Goal: Book appointment/travel/reservation

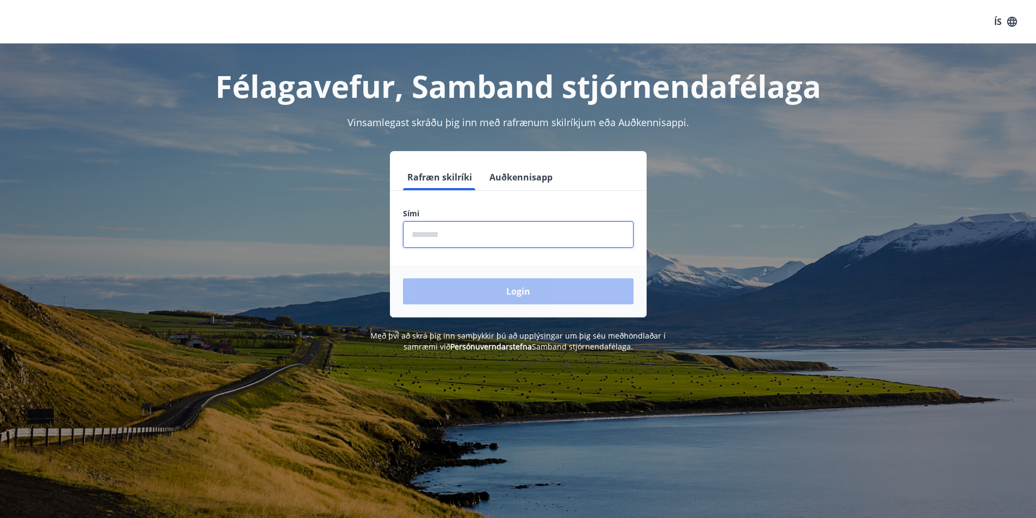
click at [444, 238] on input "phone" at bounding box center [518, 234] width 231 height 27
type input "********"
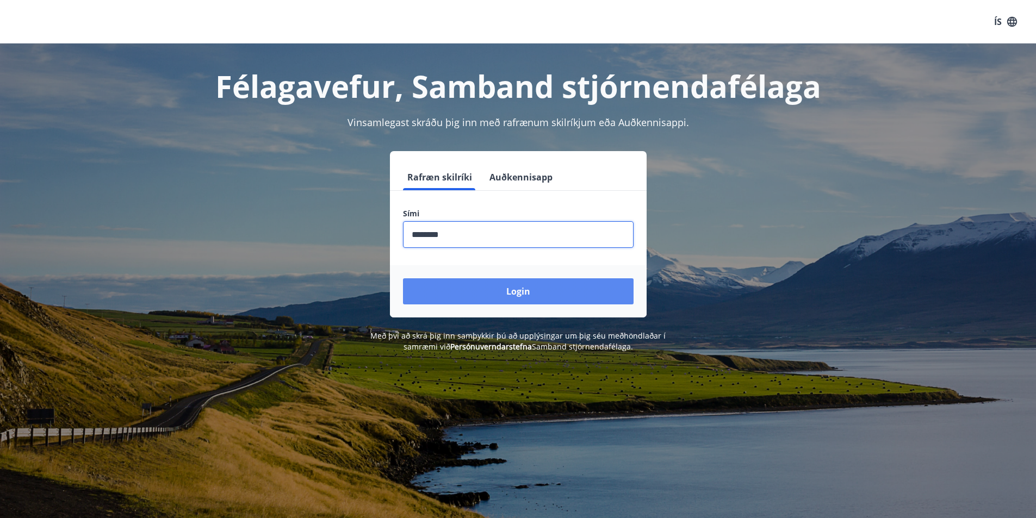
click at [479, 291] on button "Login" at bounding box center [518, 291] width 231 height 26
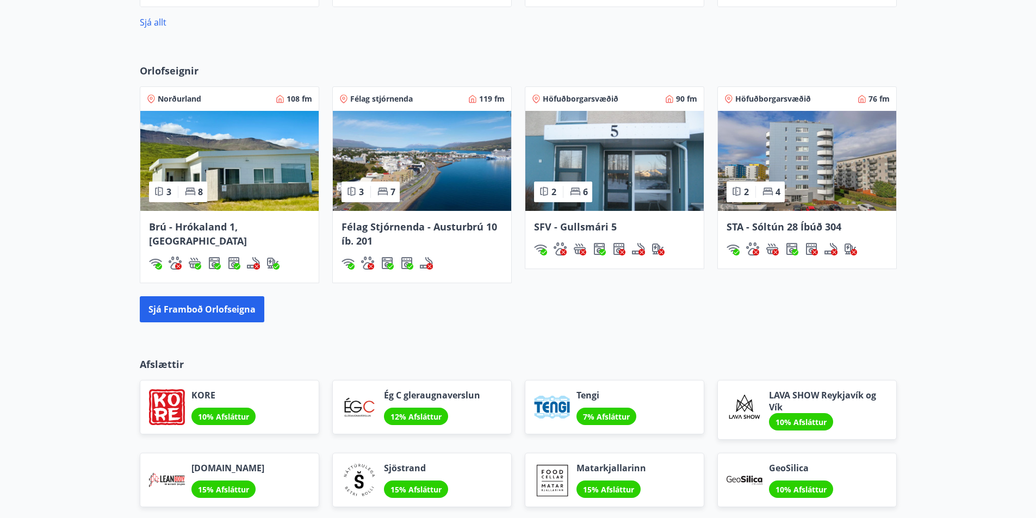
scroll to position [707, 0]
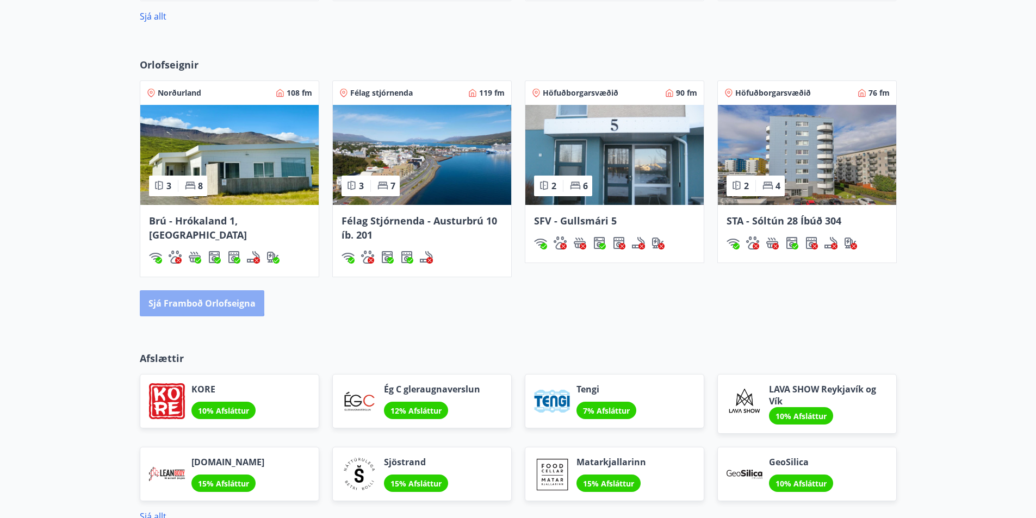
click at [184, 296] on button "Sjá framboð orlofseigna" at bounding box center [202, 303] width 124 height 26
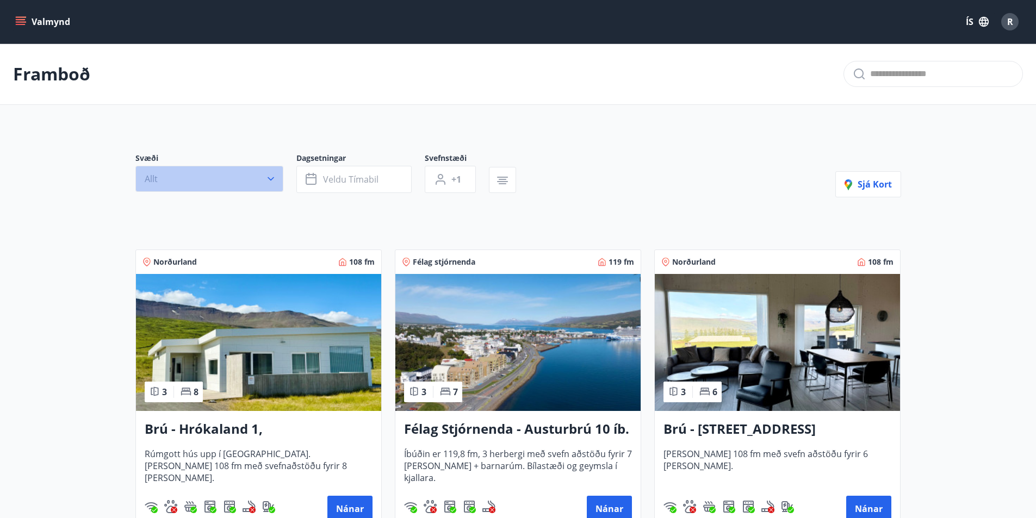
click at [264, 184] on button "Allt" at bounding box center [209, 179] width 148 height 26
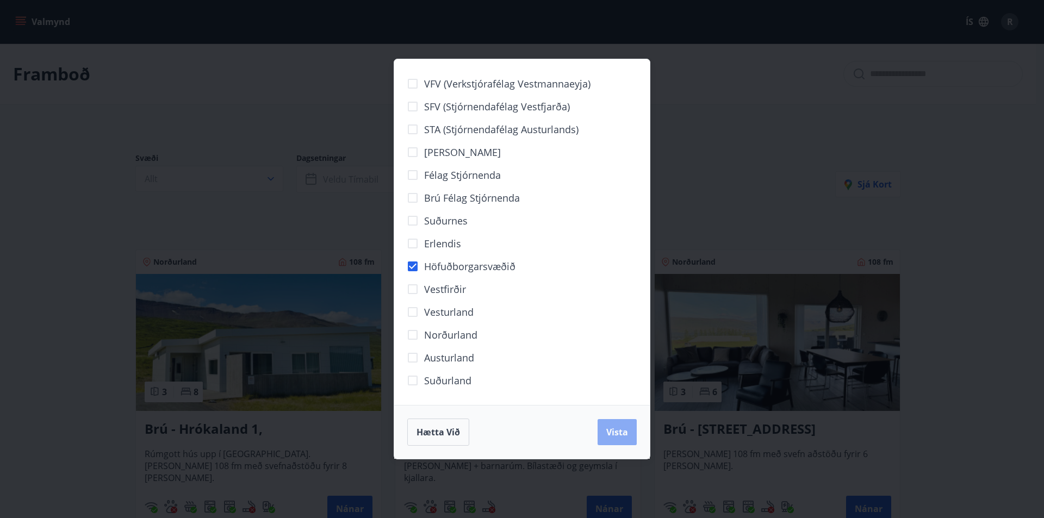
click at [611, 429] on span "Vista" at bounding box center [617, 432] width 22 height 12
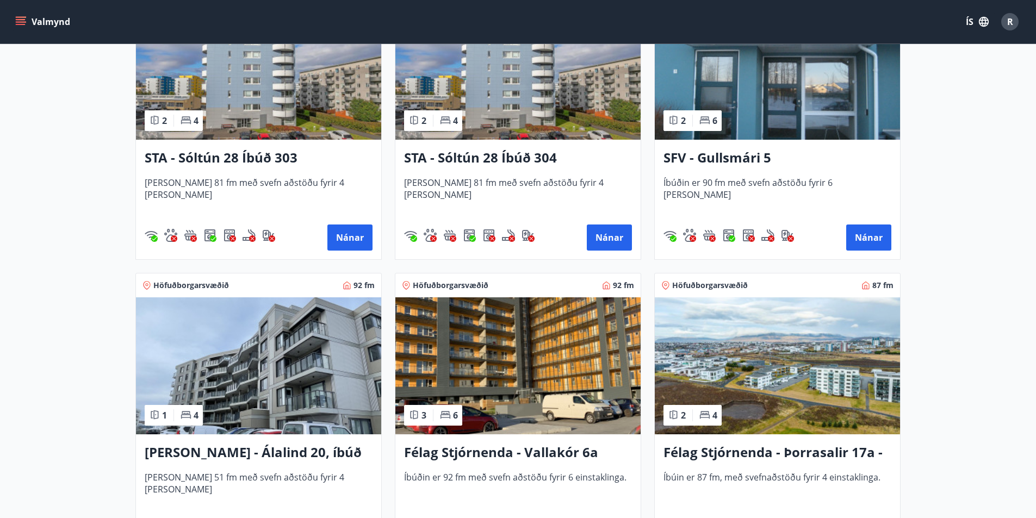
scroll to position [598, 0]
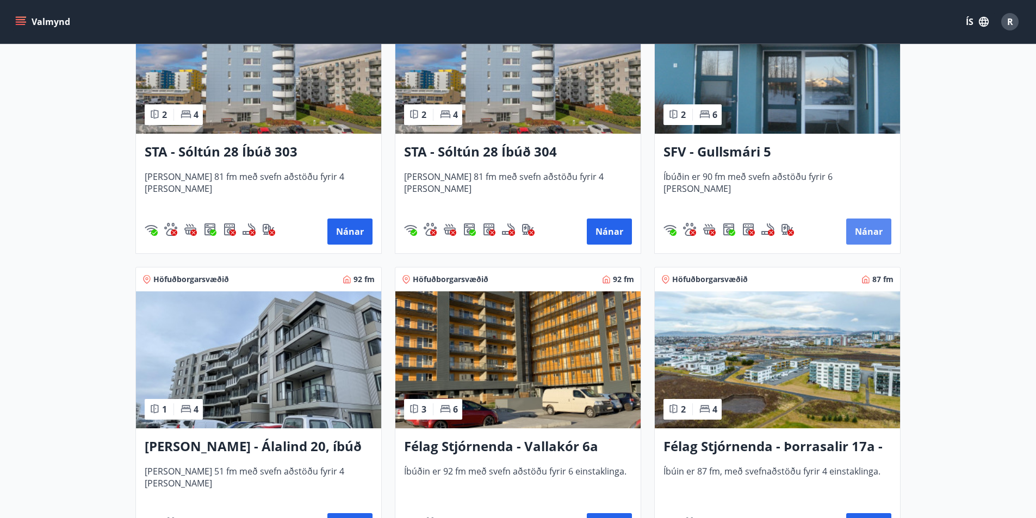
click at [867, 229] on button "Nánar" at bounding box center [868, 232] width 45 height 26
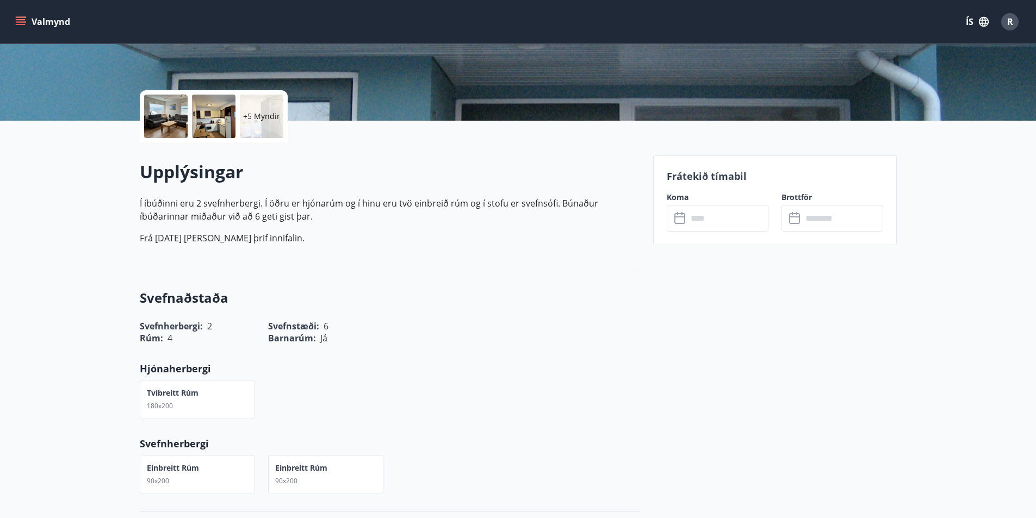
scroll to position [217, 0]
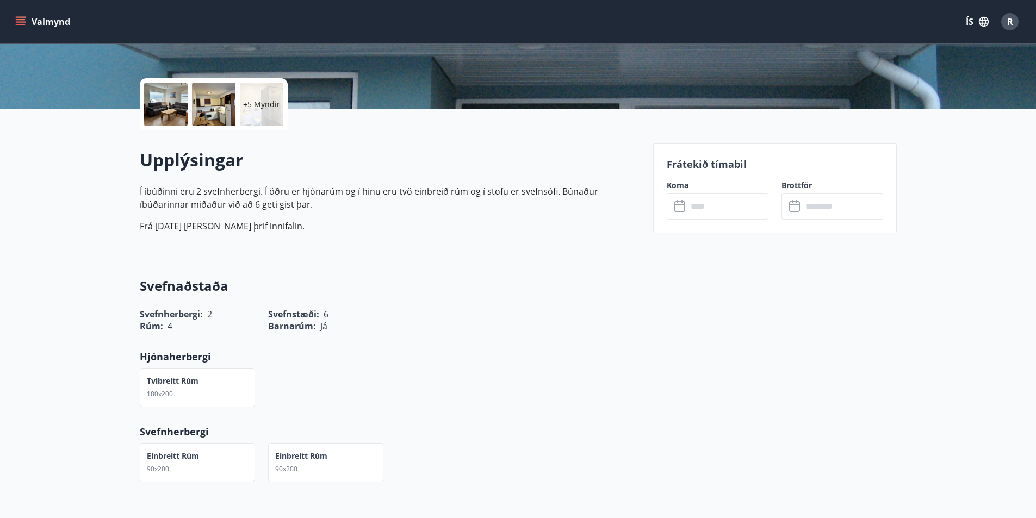
click at [684, 204] on icon at bounding box center [679, 206] width 11 height 11
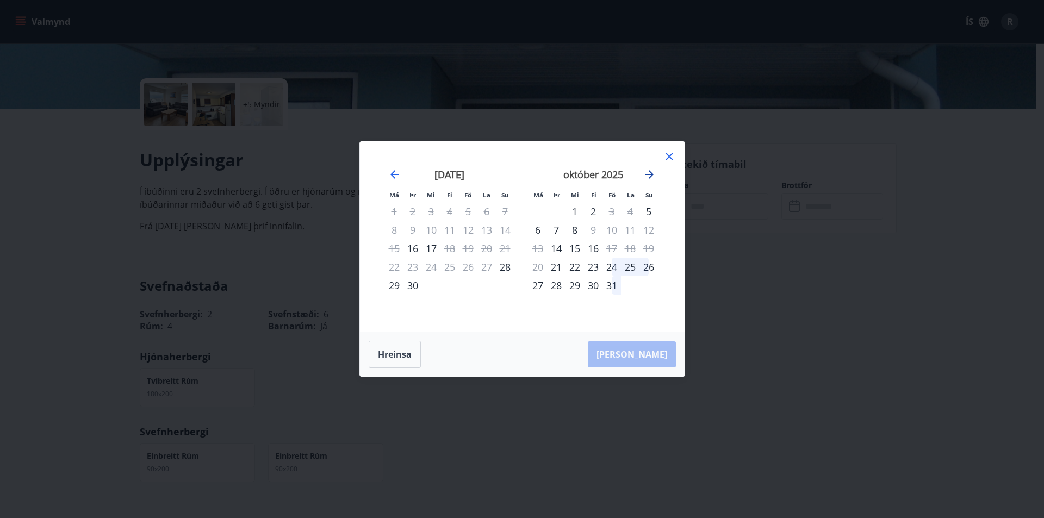
click at [650, 175] on icon "Move forward to switch to the next month." at bounding box center [649, 174] width 9 height 9
click at [670, 157] on icon at bounding box center [669, 156] width 13 height 13
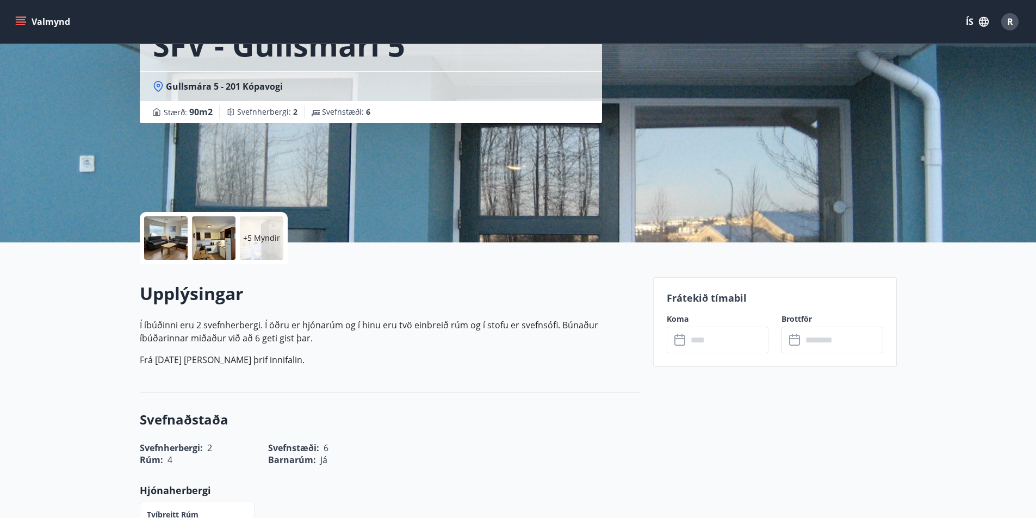
scroll to position [0, 0]
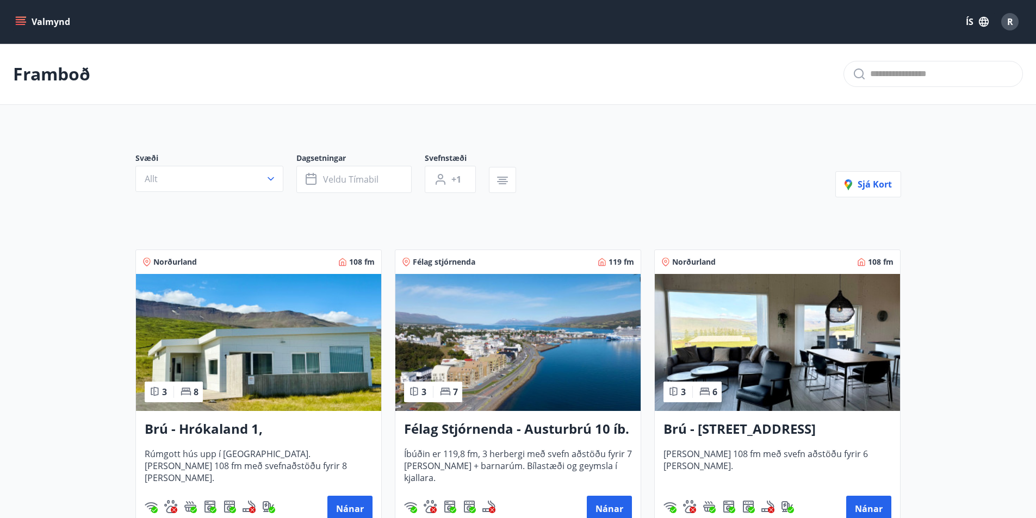
click at [20, 17] on icon "menu" at bounding box center [22, 17] width 12 height 1
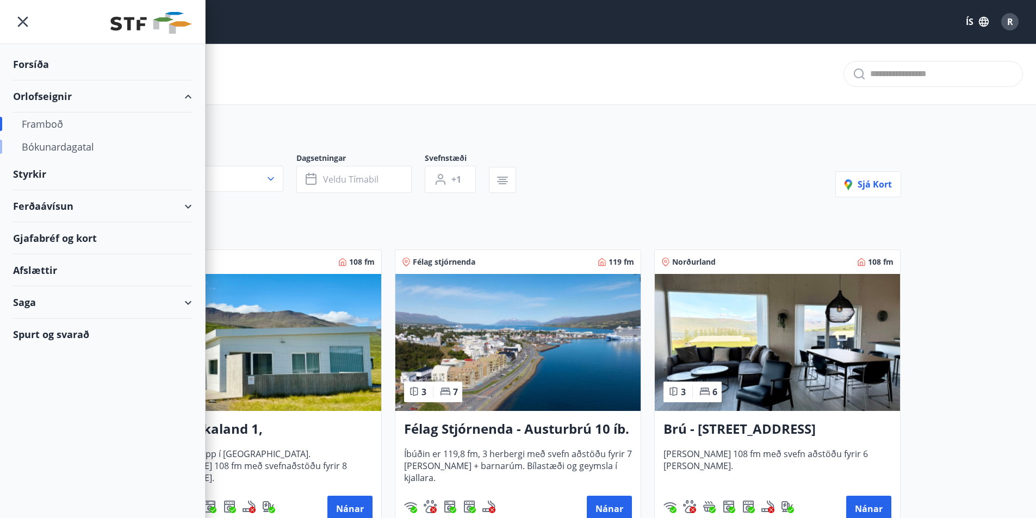
click at [48, 151] on div "Bókunardagatal" at bounding box center [102, 146] width 161 height 23
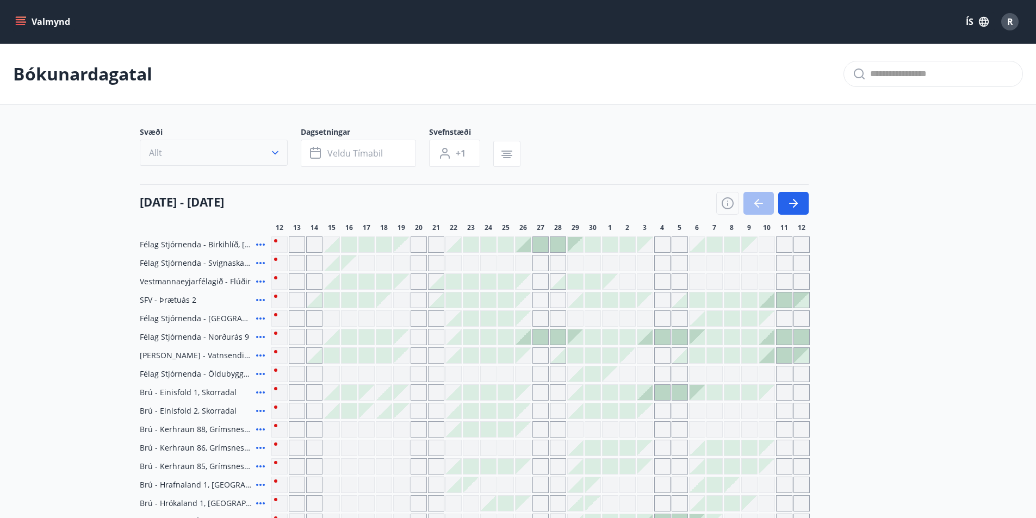
click at [279, 150] on icon "button" at bounding box center [275, 152] width 11 height 11
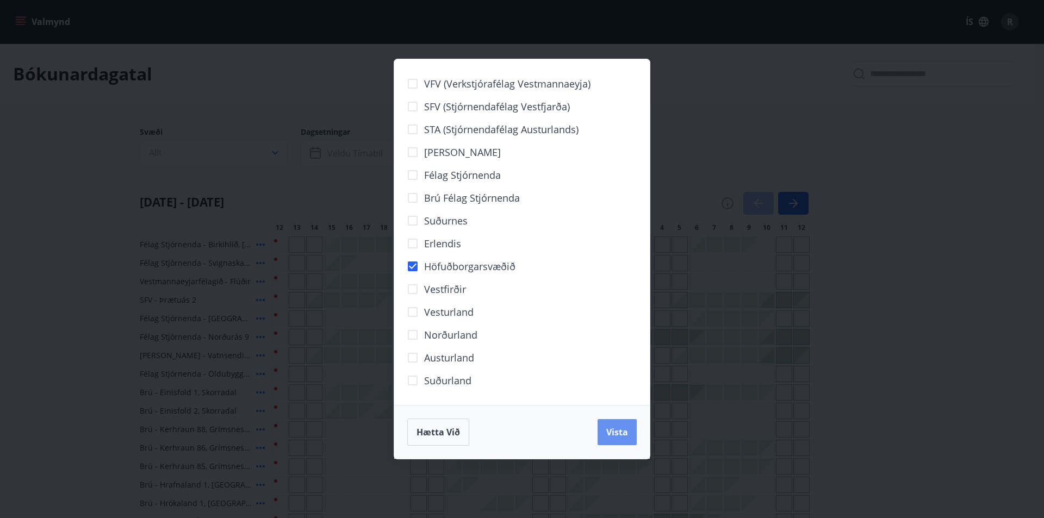
drag, startPoint x: 627, startPoint y: 437, endPoint x: 1039, endPoint y: 320, distance: 428.5
click at [627, 435] on span "Vista" at bounding box center [617, 432] width 22 height 12
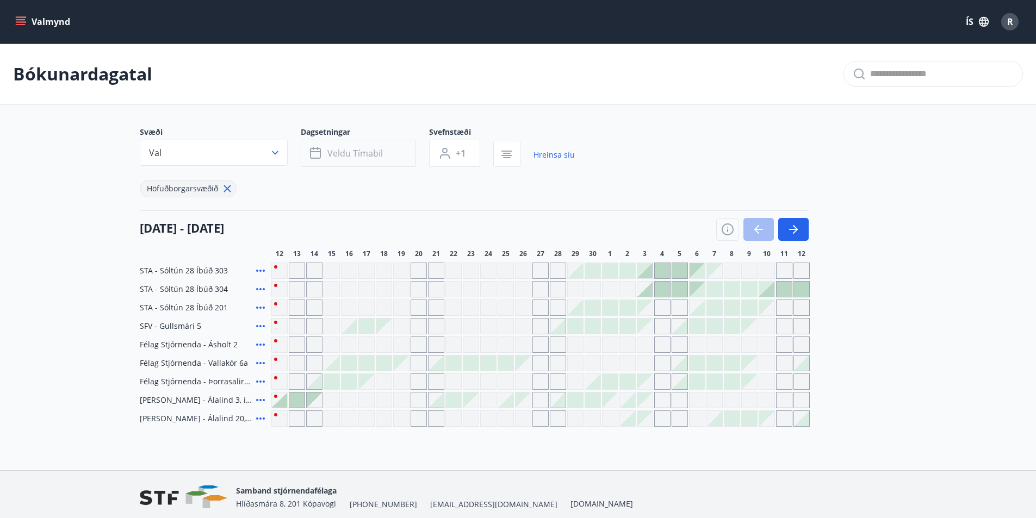
click at [334, 149] on span "Veldu tímabil" at bounding box center [354, 153] width 55 height 12
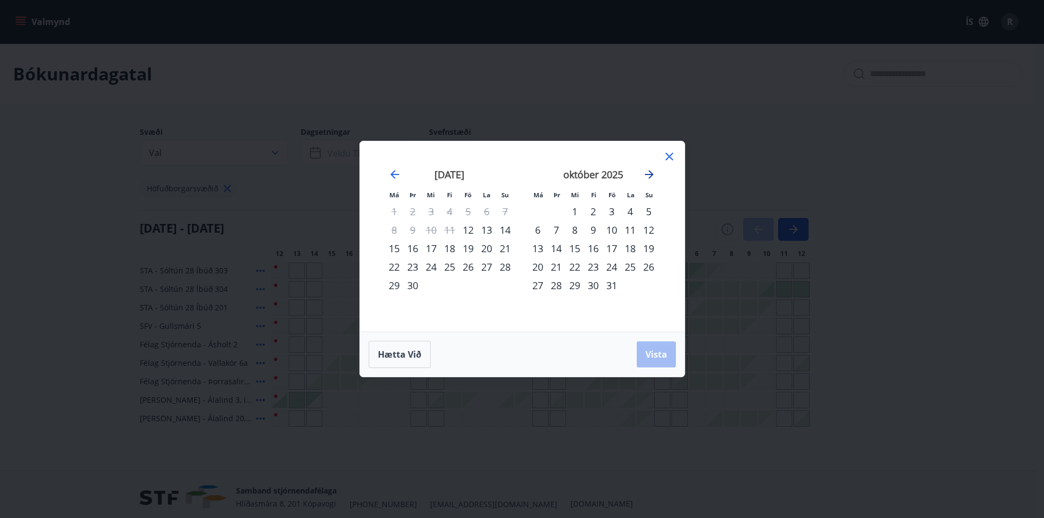
click at [649, 175] on icon "Move forward to switch to the next month." at bounding box center [649, 174] width 9 height 9
click at [557, 284] on div "30" at bounding box center [556, 285] width 18 height 18
click at [647, 173] on icon "Move forward to switch to the next month." at bounding box center [649, 174] width 13 height 13
click at [612, 213] on div "2" at bounding box center [611, 211] width 18 height 18
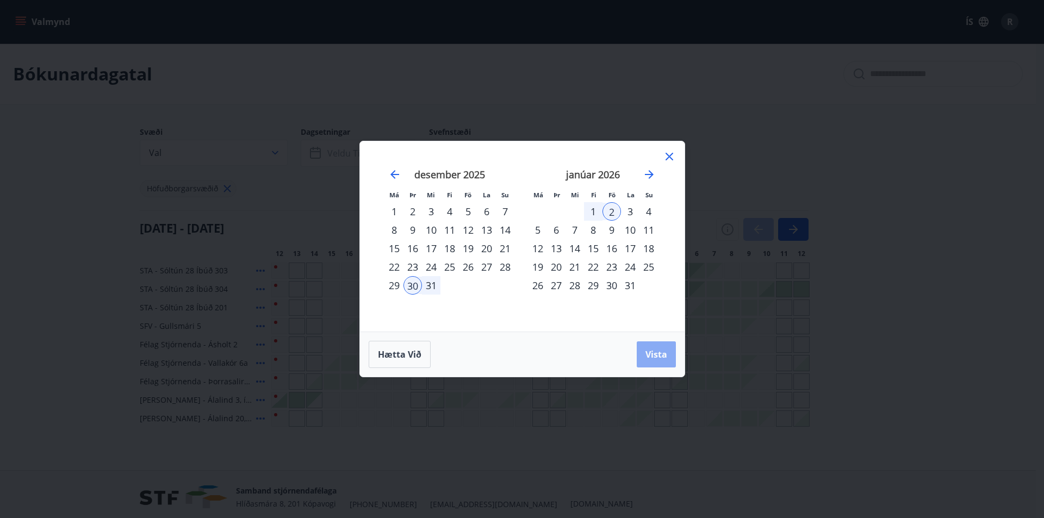
click at [657, 359] on span "Vista" at bounding box center [656, 354] width 22 height 12
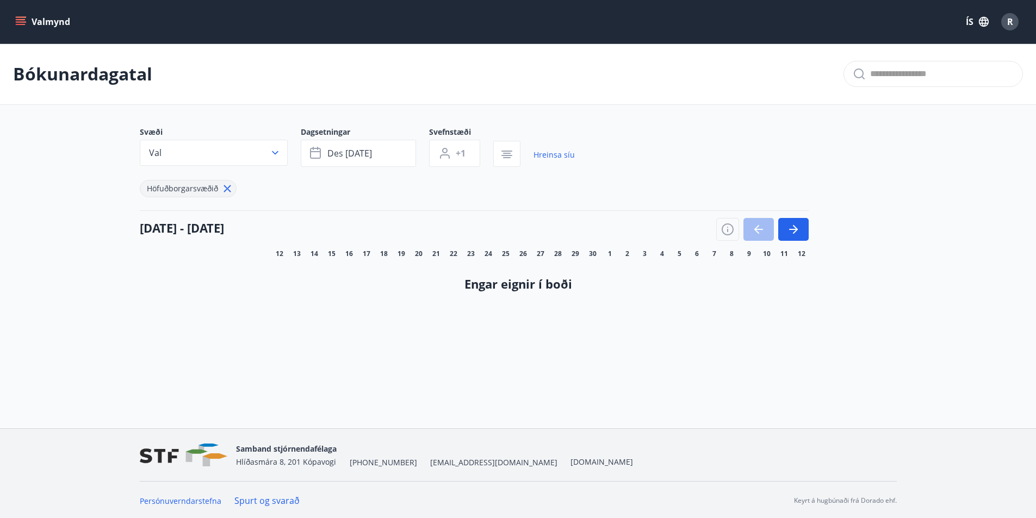
click at [229, 189] on icon at bounding box center [227, 189] width 12 height 12
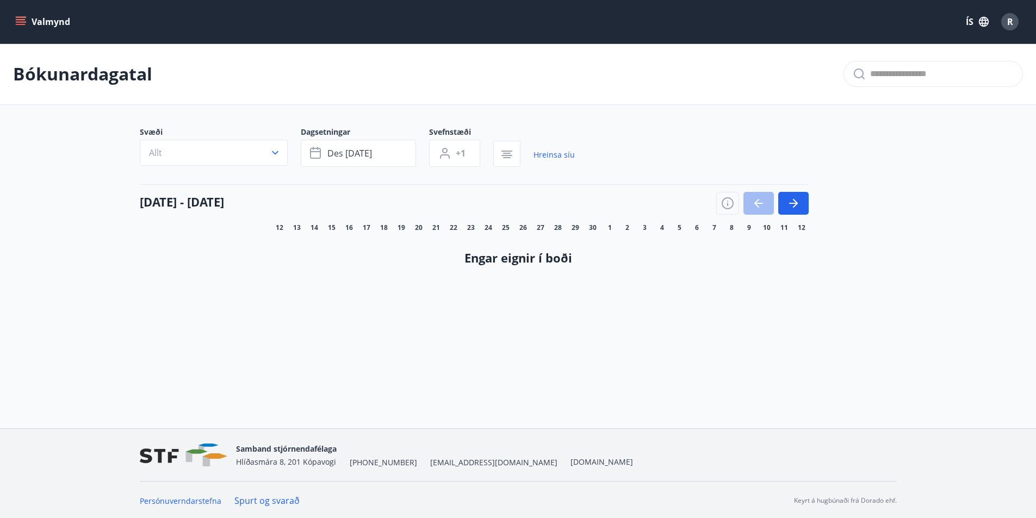
click at [17, 17] on icon "menu" at bounding box center [22, 17] width 12 height 1
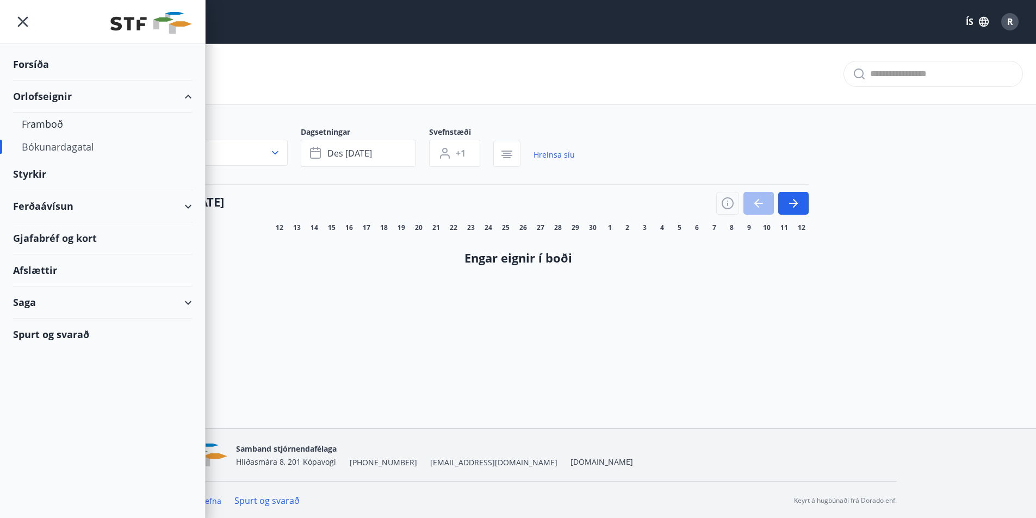
click at [56, 150] on div "Bókunardagatal" at bounding box center [102, 146] width 161 height 23
click at [53, 146] on div "Bókunardagatal" at bounding box center [102, 146] width 161 height 23
click at [44, 127] on div "Framboð" at bounding box center [102, 124] width 161 height 23
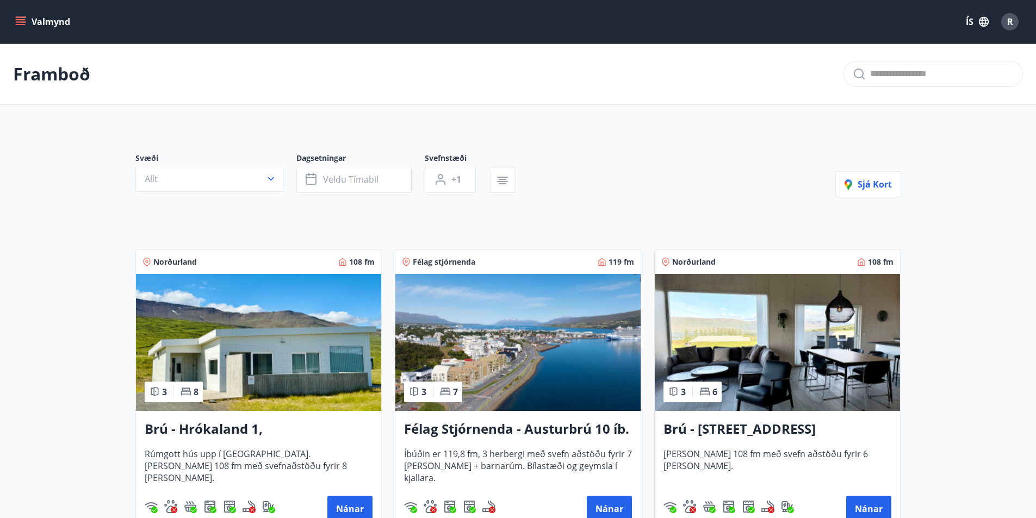
click at [1002, 22] on div "R" at bounding box center [1009, 21] width 17 height 17
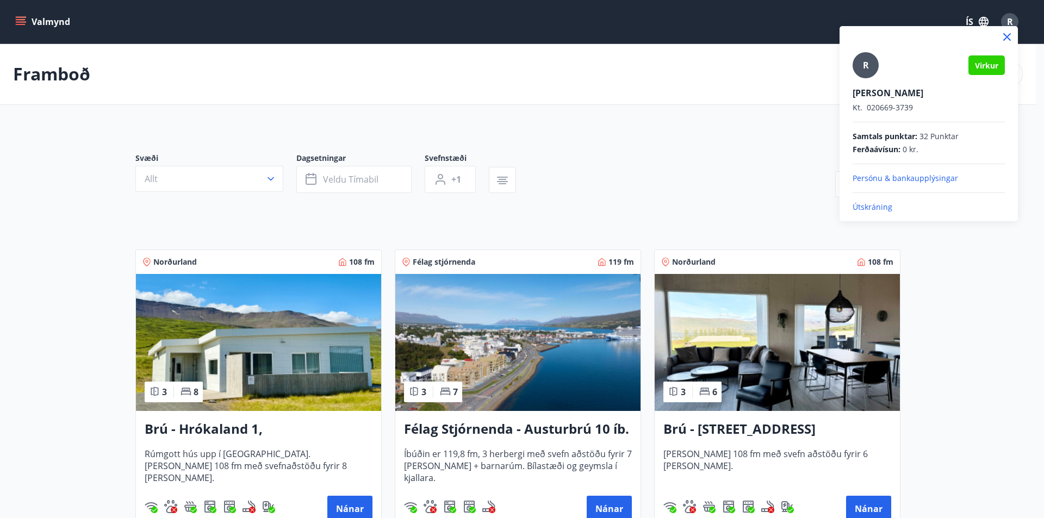
drag, startPoint x: 211, startPoint y: 71, endPoint x: 130, endPoint y: 51, distance: 84.0
click at [209, 70] on div at bounding box center [522, 259] width 1044 height 518
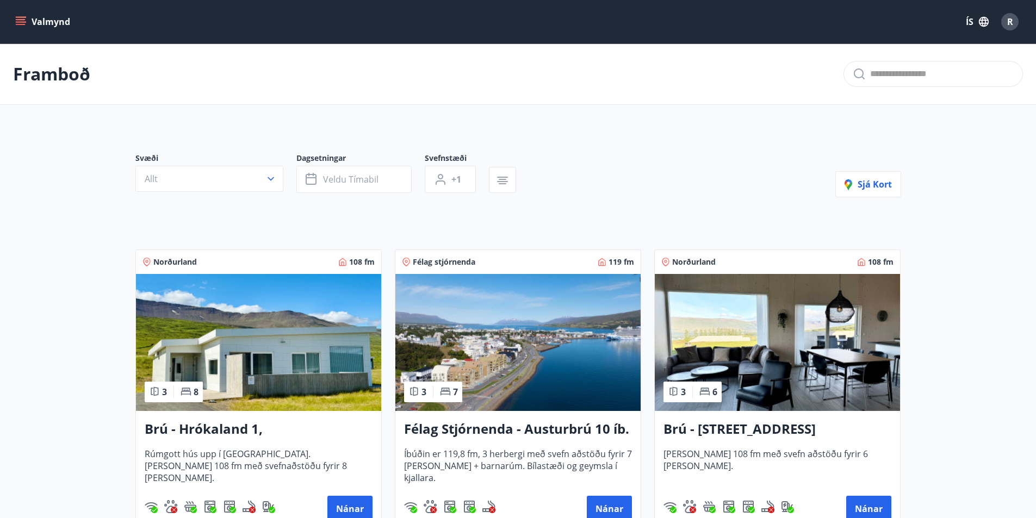
click at [32, 20] on button "Valmynd" at bounding box center [43, 22] width 61 height 20
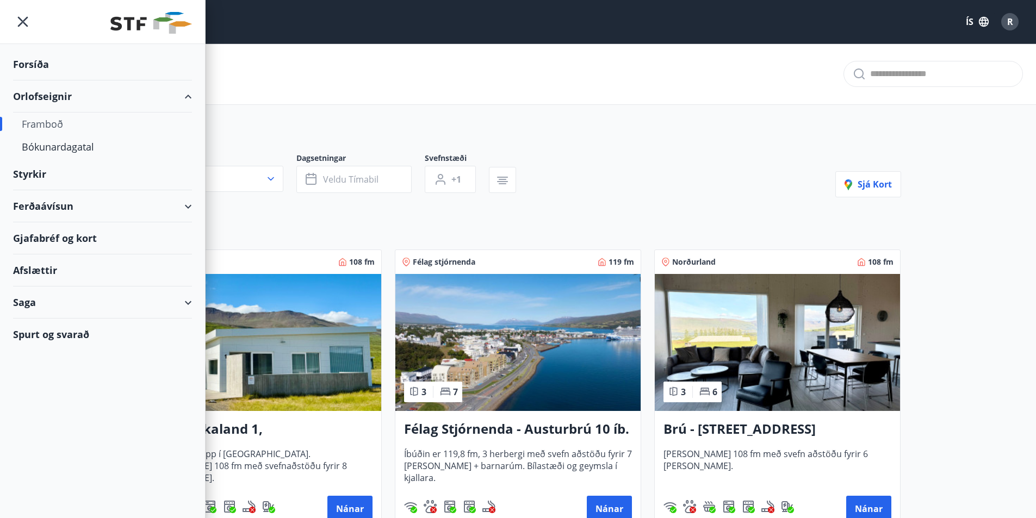
click at [190, 302] on div "Saga" at bounding box center [102, 303] width 179 height 32
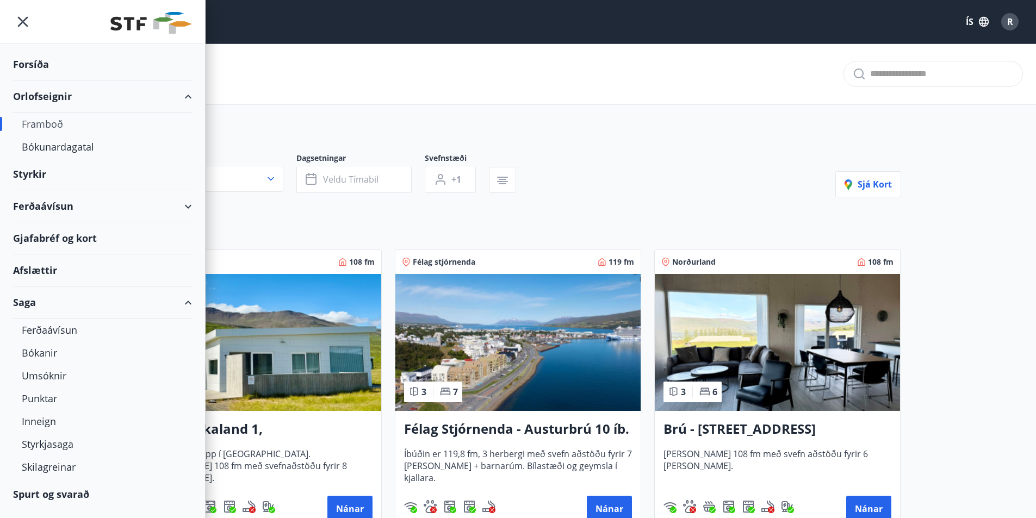
click at [187, 298] on div "Saga" at bounding box center [102, 303] width 179 height 32
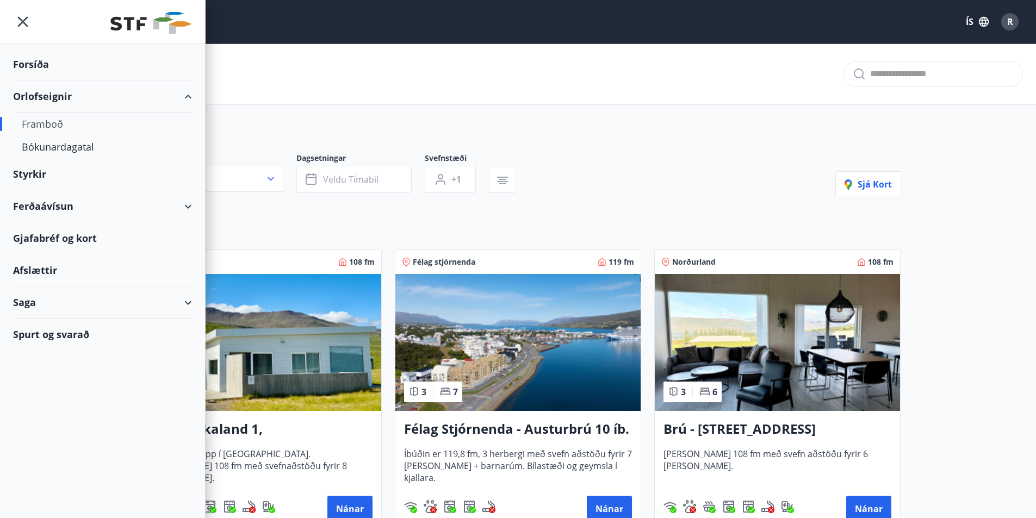
click at [65, 333] on div "Spurt og svarað" at bounding box center [102, 335] width 179 height 32
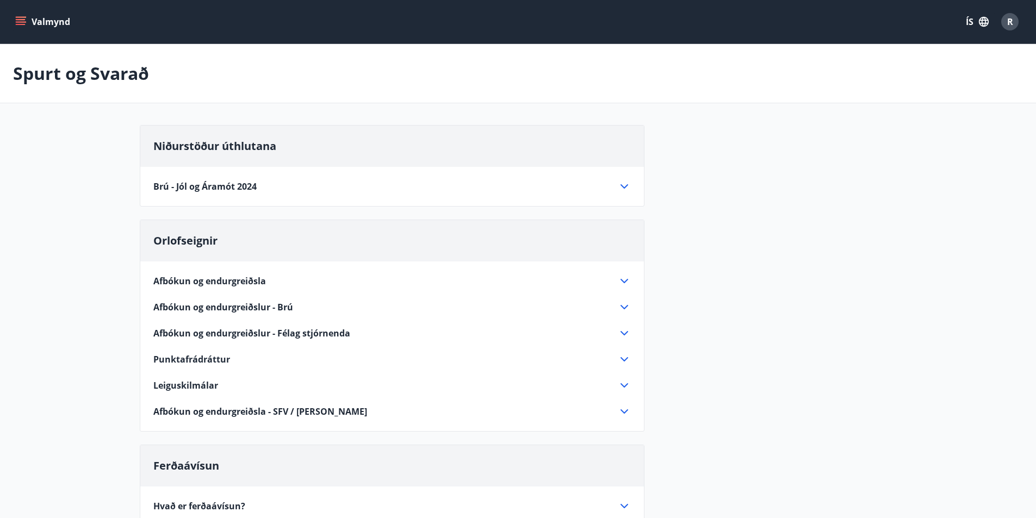
click at [618, 185] on icon at bounding box center [624, 186] width 13 height 13
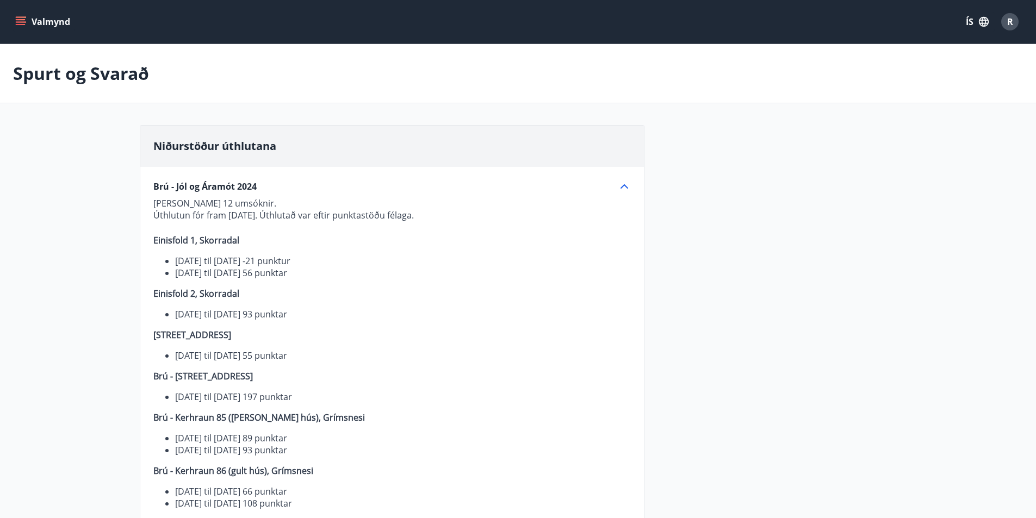
click at [621, 186] on icon at bounding box center [624, 186] width 13 height 13
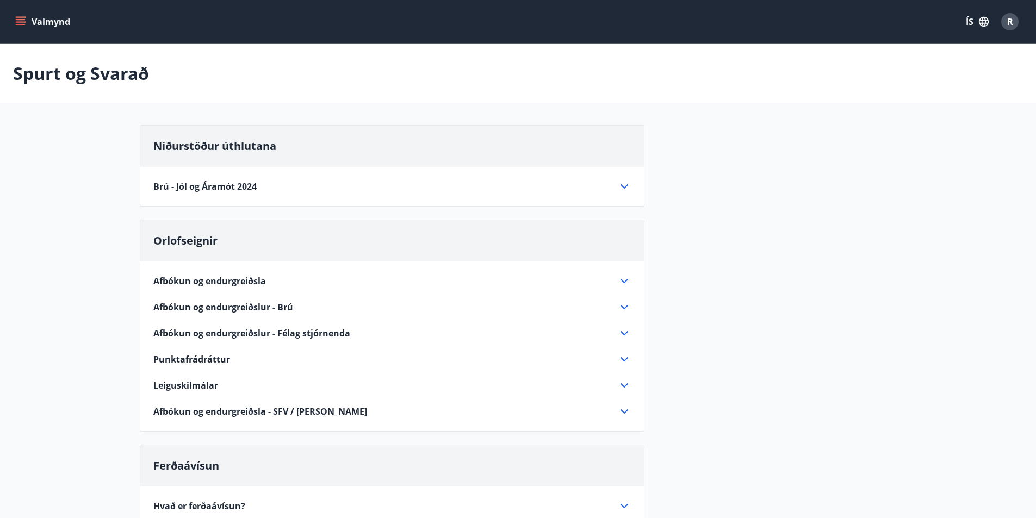
click at [622, 191] on icon at bounding box center [624, 186] width 13 height 13
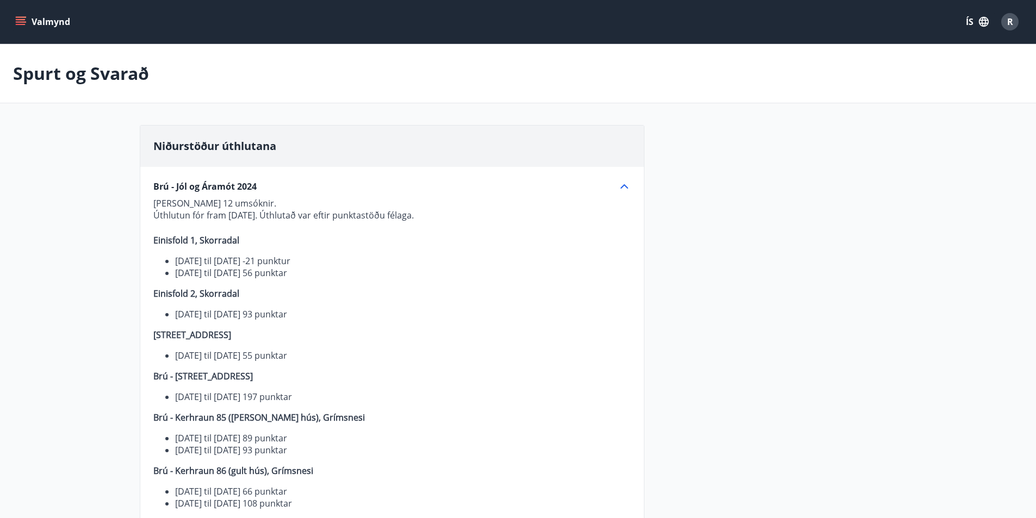
click at [624, 182] on icon at bounding box center [624, 186] width 13 height 13
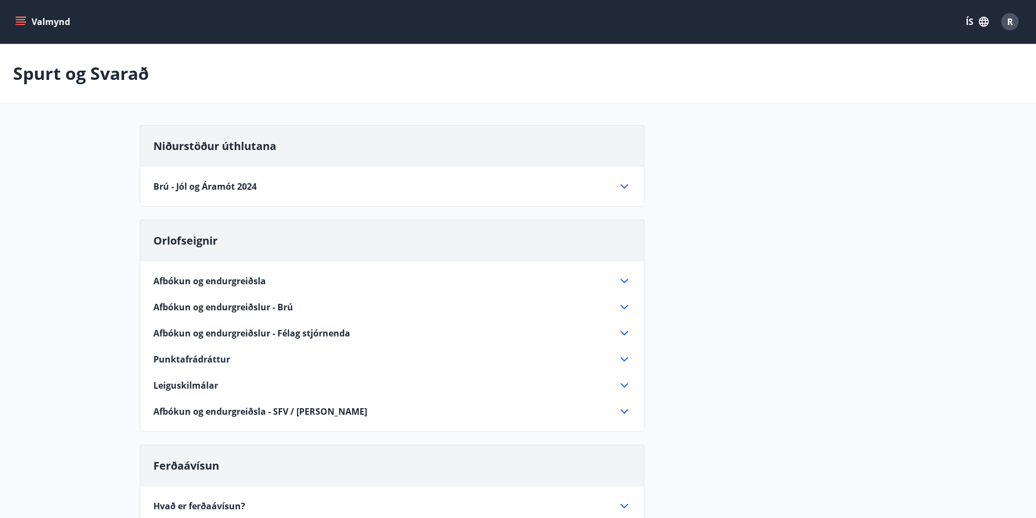
click at [627, 383] on icon at bounding box center [624, 385] width 13 height 13
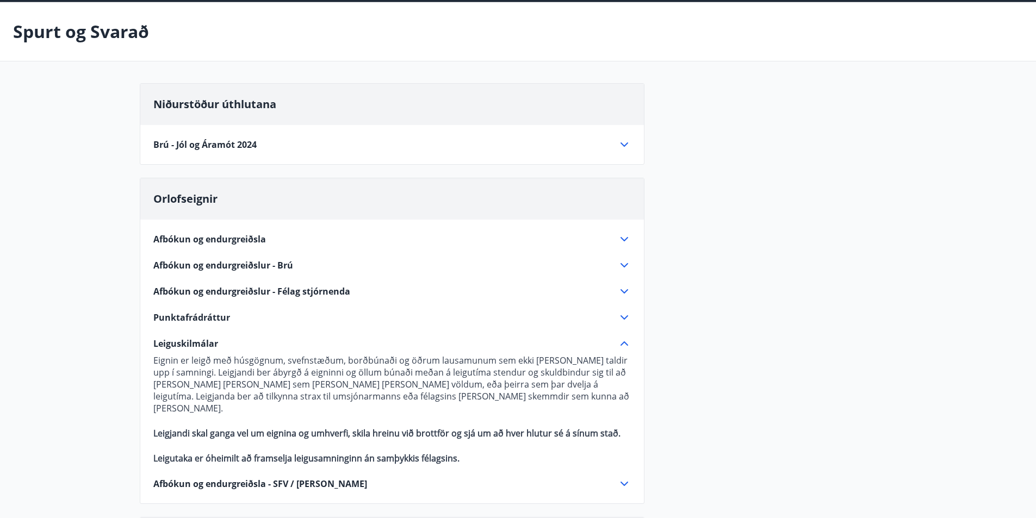
scroll to position [163, 0]
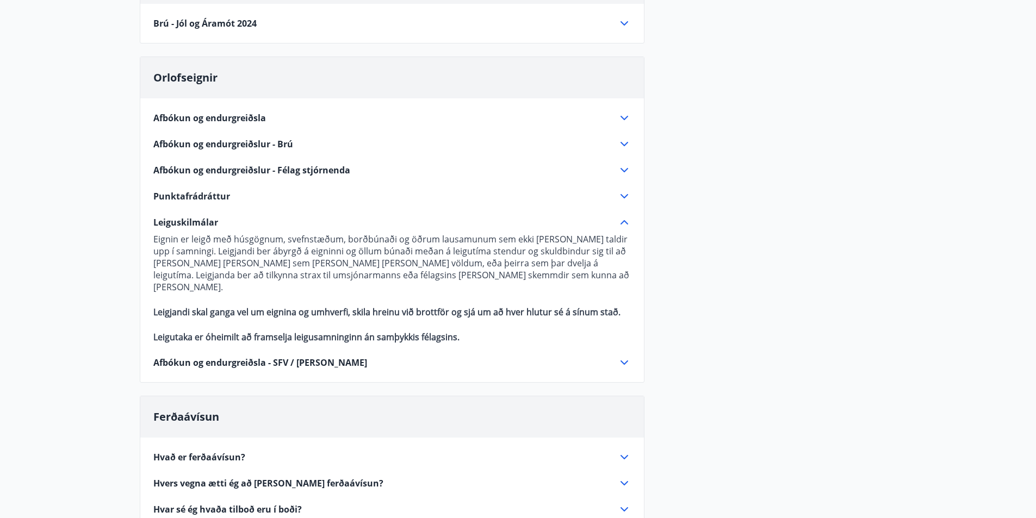
click at [621, 224] on icon at bounding box center [624, 222] width 8 height 4
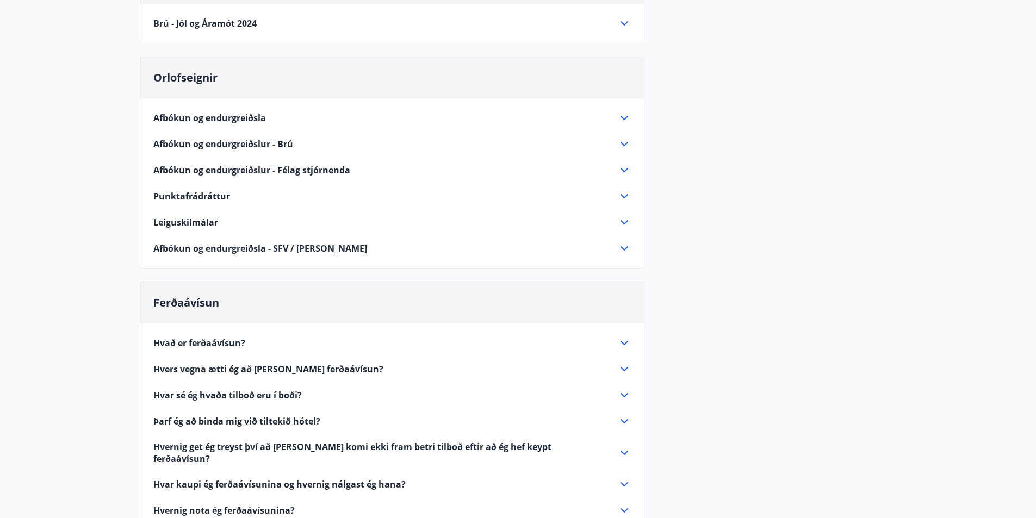
click at [624, 250] on icon at bounding box center [624, 248] width 8 height 4
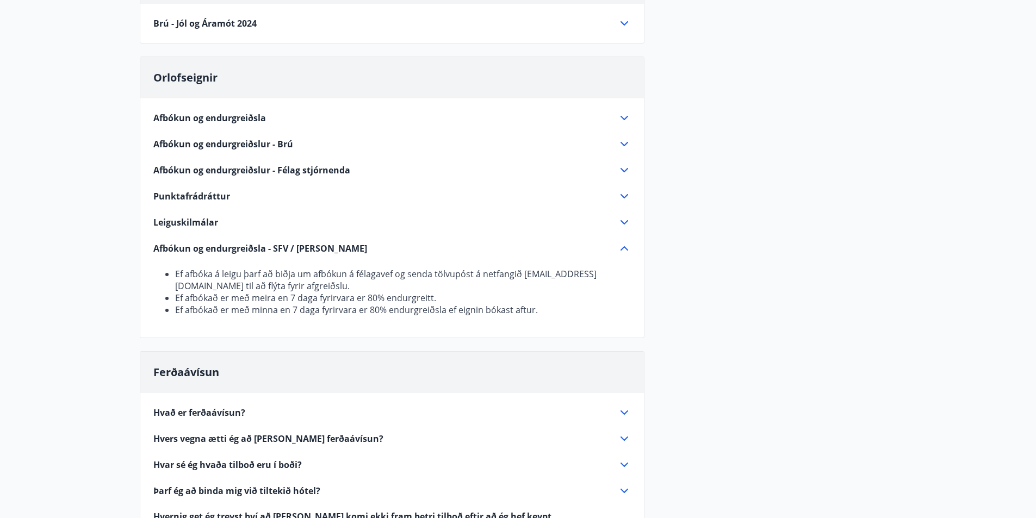
click at [624, 248] on icon at bounding box center [624, 248] width 13 height 13
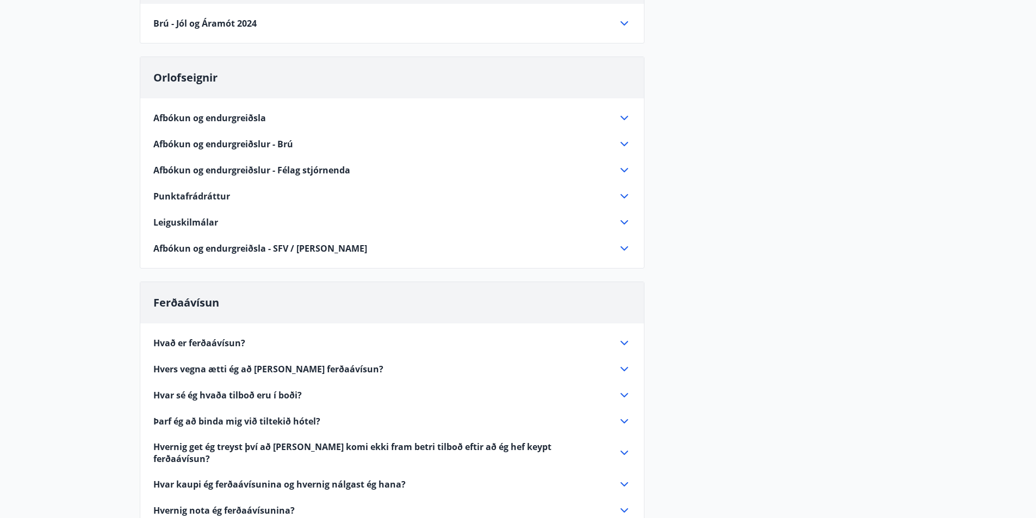
click at [619, 194] on icon at bounding box center [624, 196] width 13 height 13
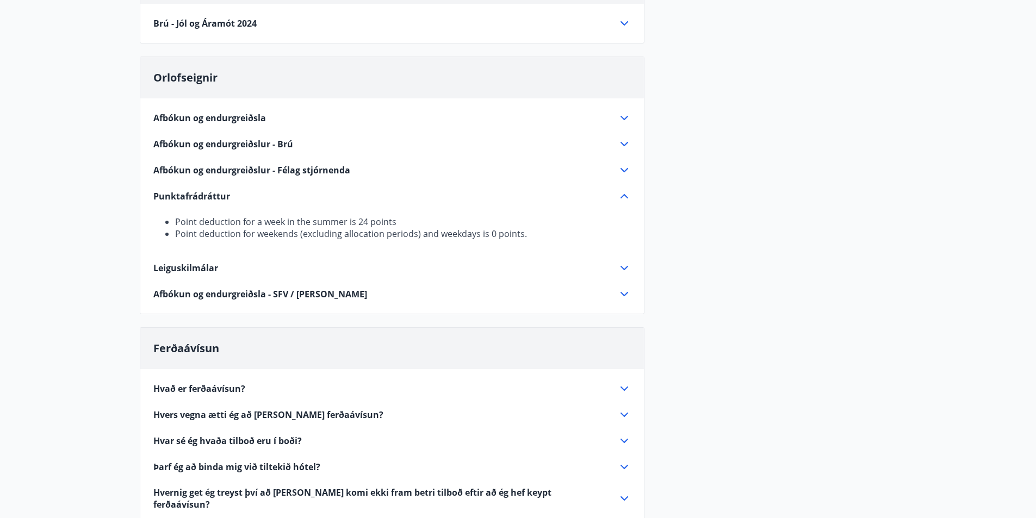
click at [619, 194] on icon at bounding box center [624, 196] width 13 height 13
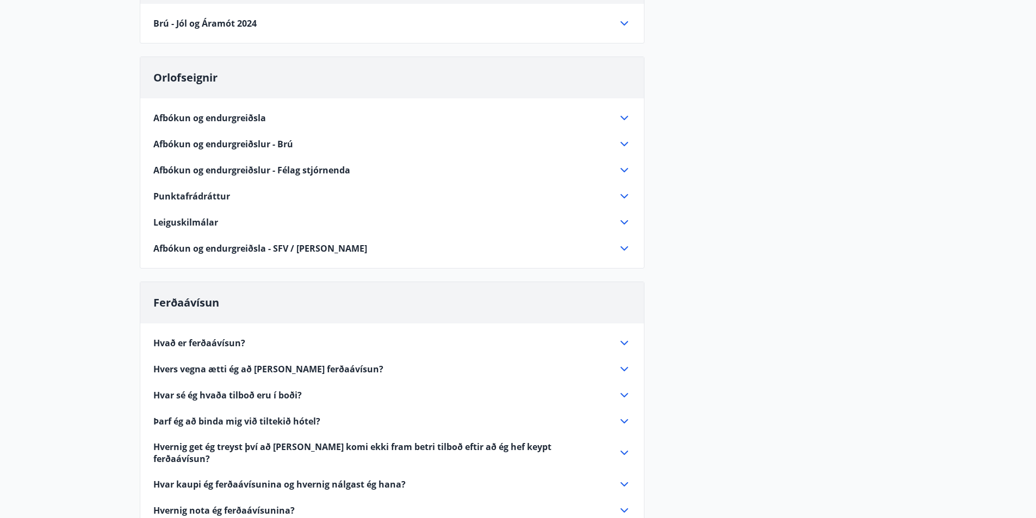
click at [618, 169] on icon at bounding box center [624, 170] width 13 height 13
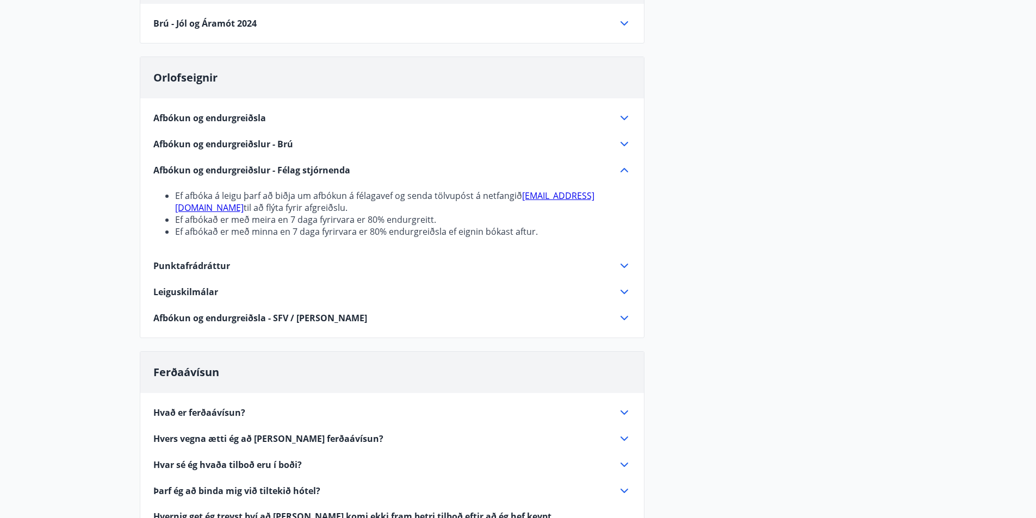
click at [617, 169] on div "Afbókun og endurgreiðslur - Félag stjórnenda" at bounding box center [385, 170] width 464 height 12
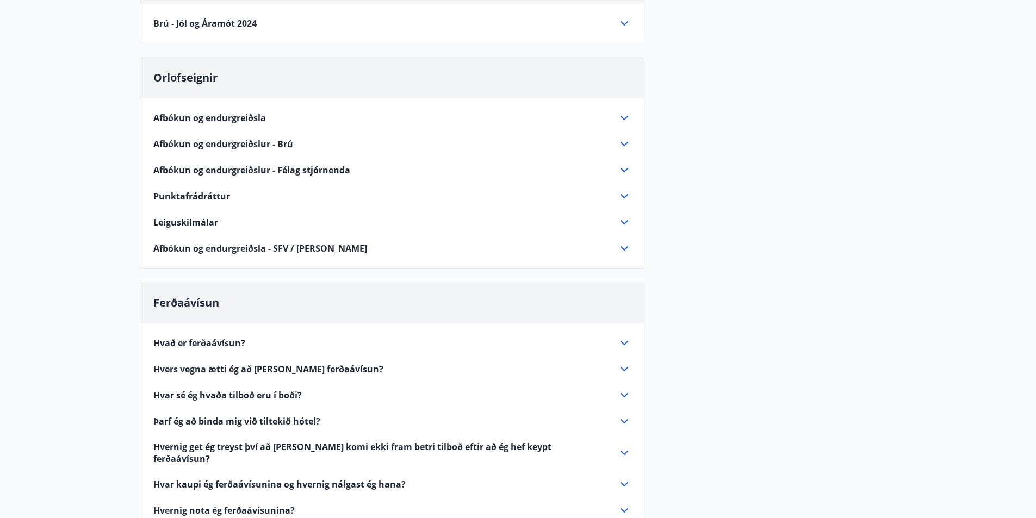
click at [618, 145] on icon at bounding box center [624, 144] width 13 height 13
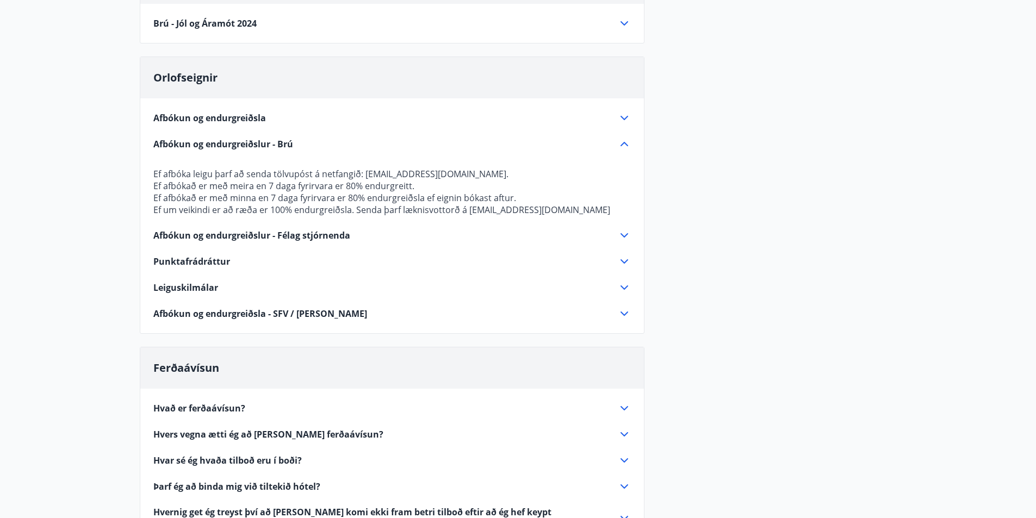
click at [621, 144] on icon at bounding box center [624, 144] width 13 height 13
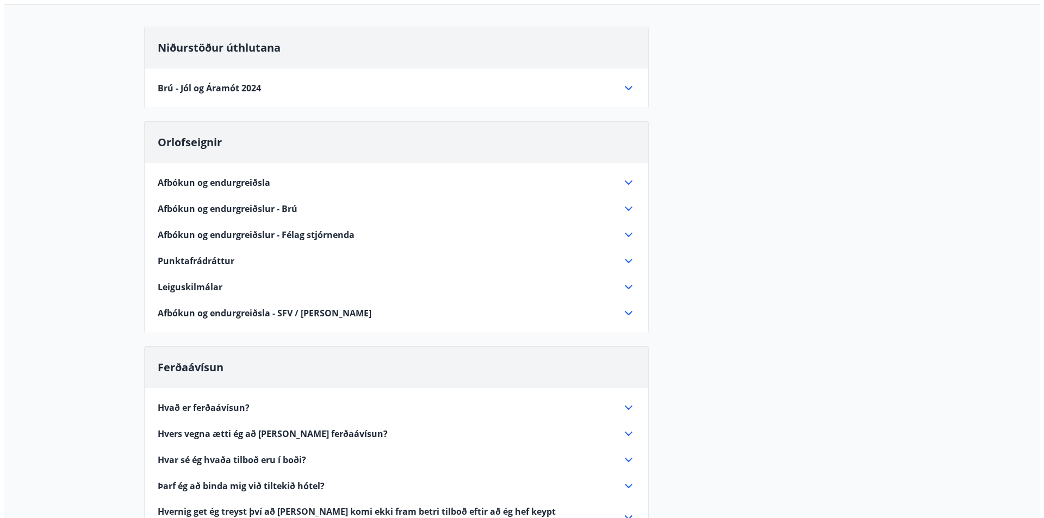
scroll to position [0, 0]
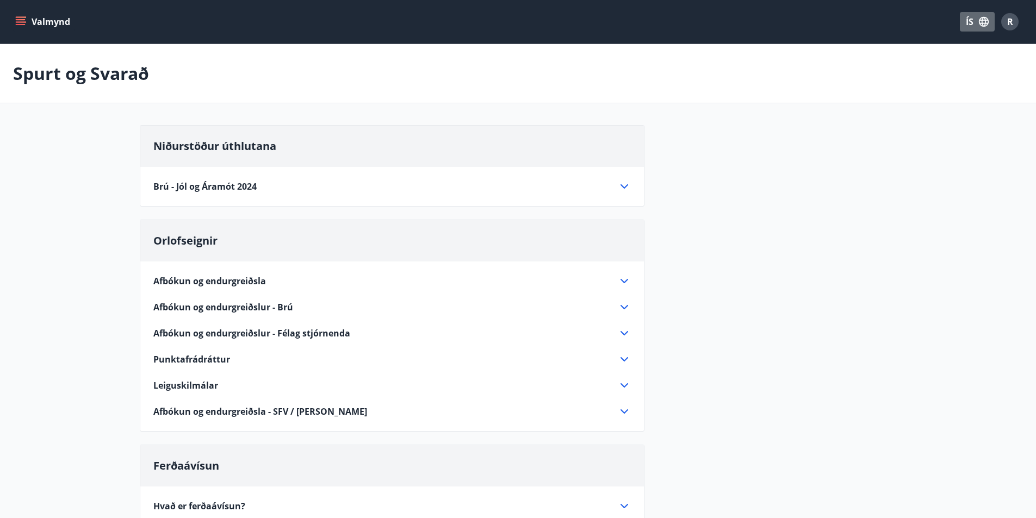
click at [985, 23] on icon "button" at bounding box center [984, 22] width 10 height 10
click at [1013, 18] on div at bounding box center [522, 259] width 1044 height 518
click at [1011, 20] on span "R" at bounding box center [1010, 22] width 6 height 12
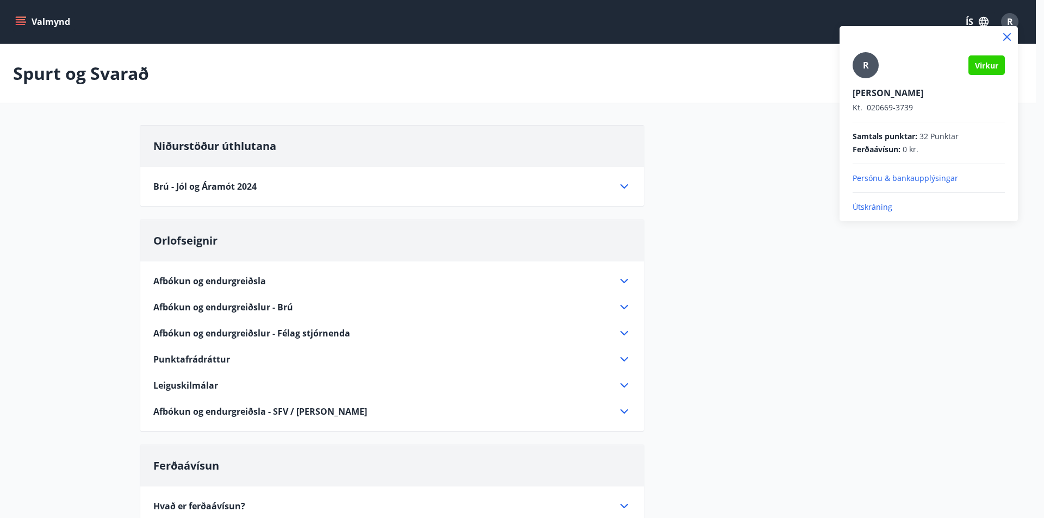
click at [871, 210] on p "Útskráning" at bounding box center [928, 207] width 152 height 11
